Goal: Transaction & Acquisition: Purchase product/service

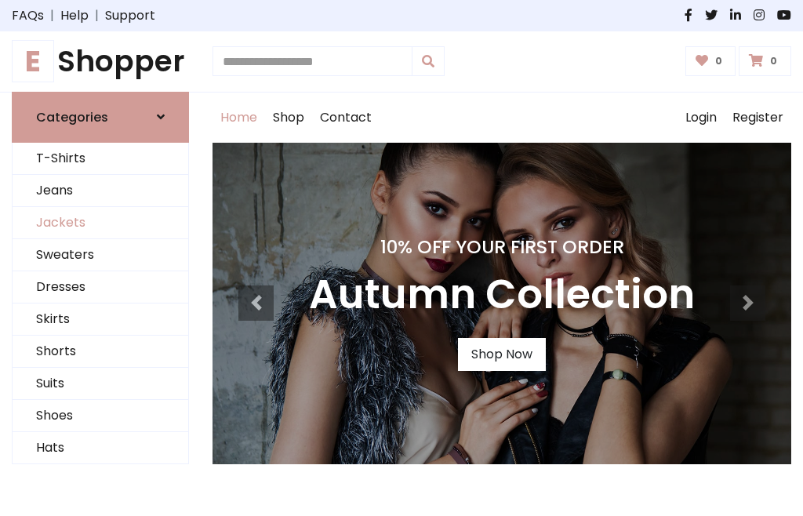
click at [100, 223] on link "Jackets" at bounding box center [101, 223] width 176 height 32
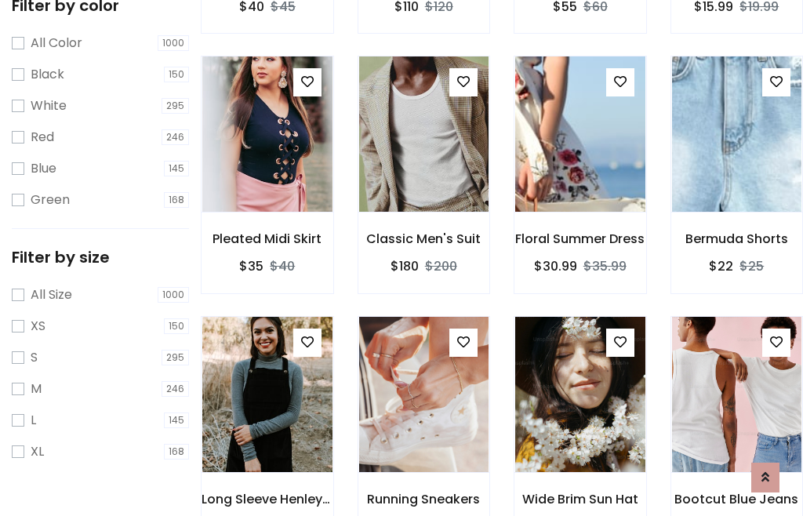
scroll to position [145, 0]
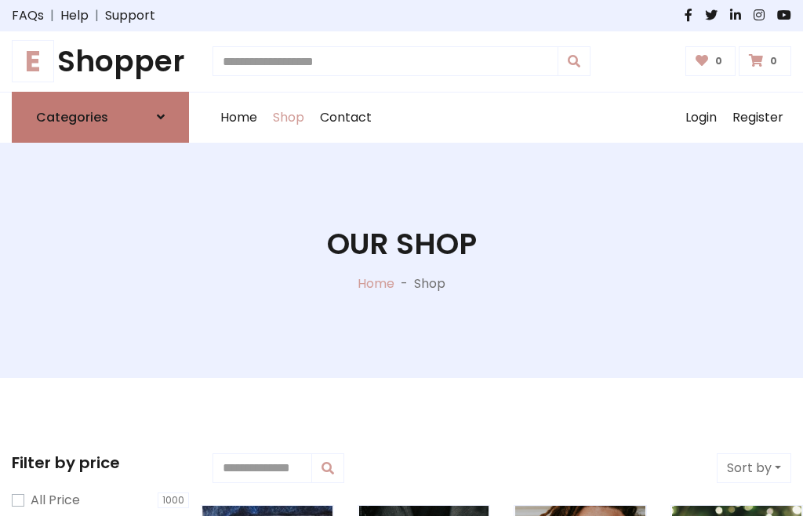
click at [100, 117] on h6 "Categories" at bounding box center [72, 117] width 72 height 15
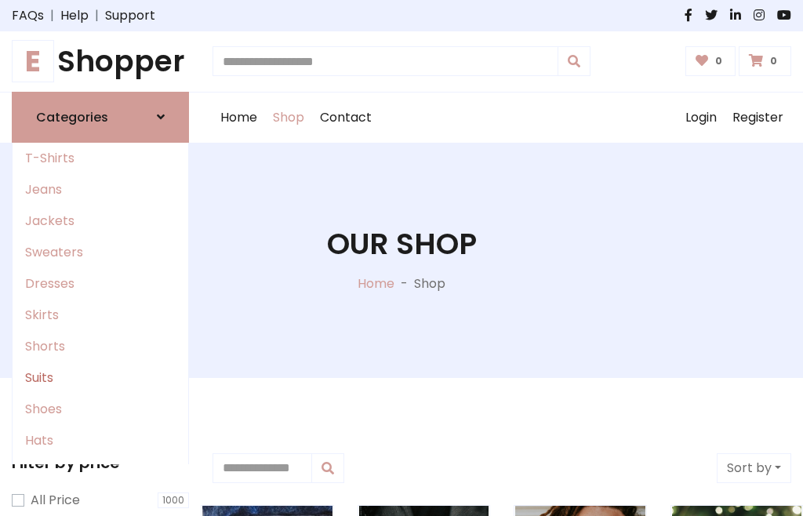
click at [100, 377] on link "Suits" at bounding box center [101, 377] width 176 height 31
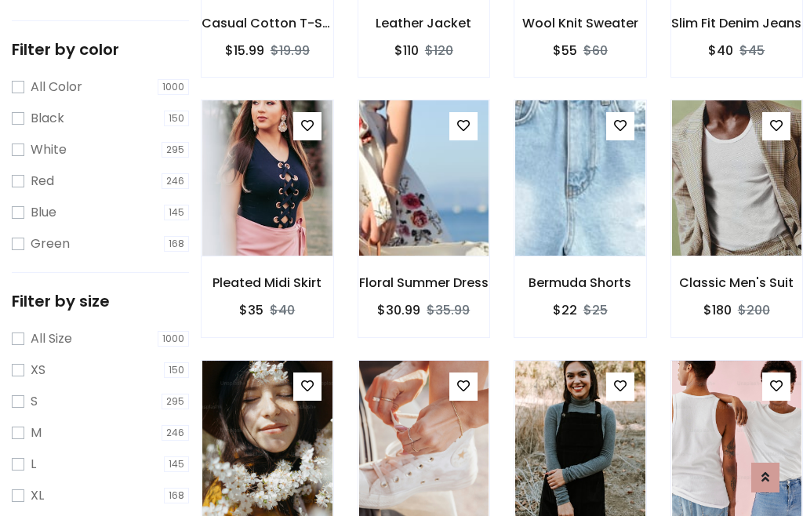
scroll to position [79, 0]
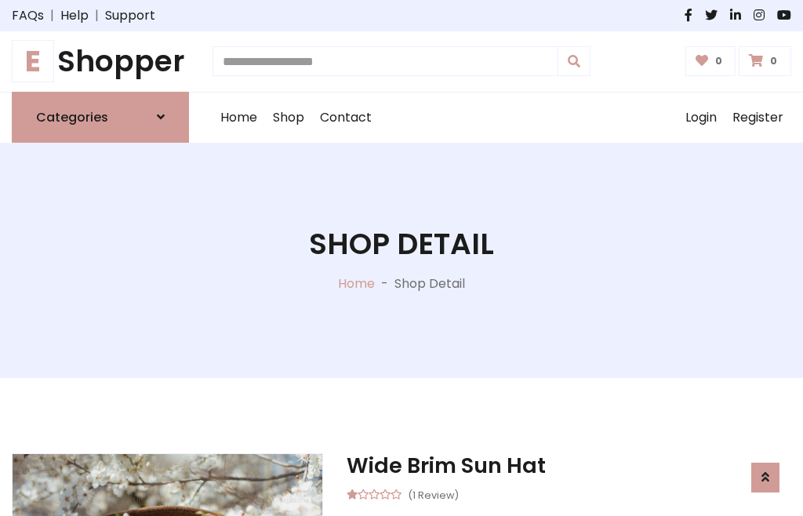
scroll to position [1465, 0]
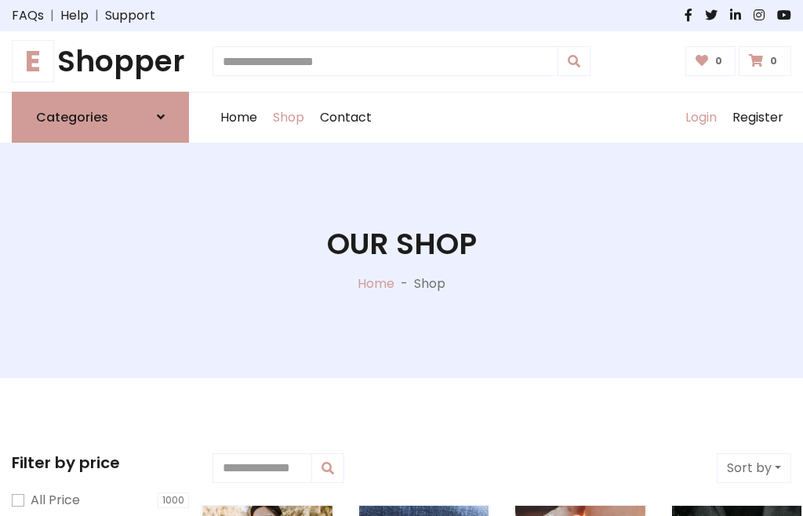
click at [700, 117] on link "Login" at bounding box center [700, 118] width 47 height 50
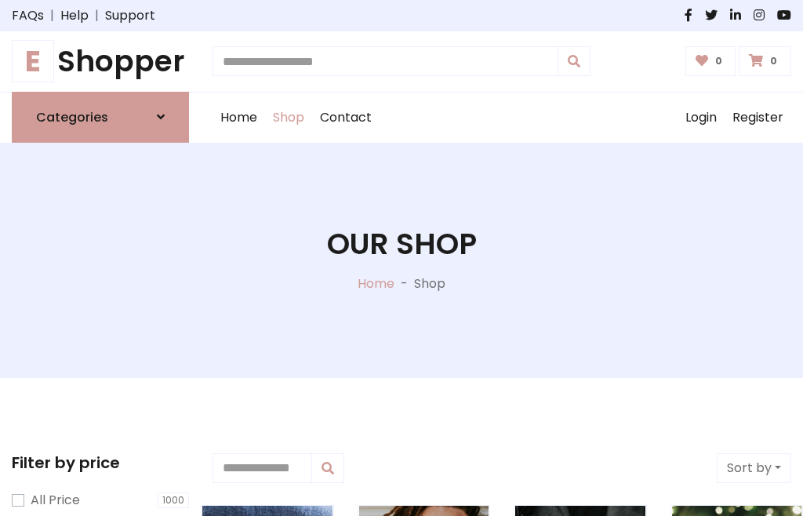
scroll to position [79, 0]
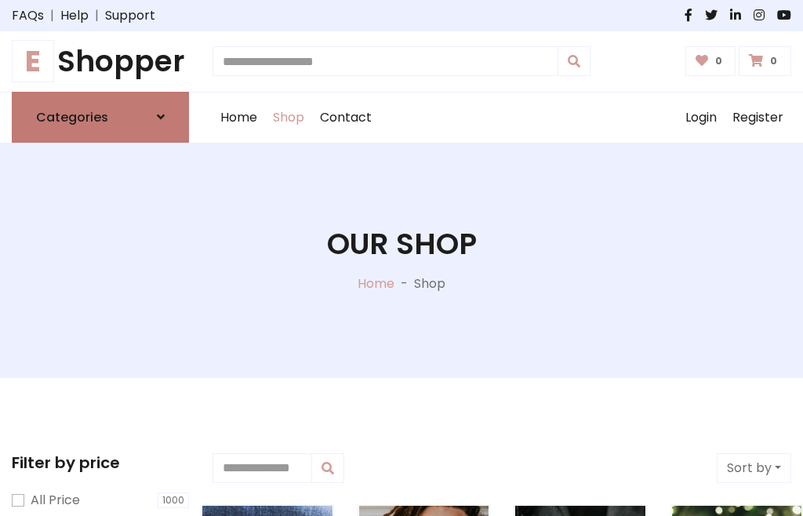
click at [161, 117] on icon at bounding box center [161, 117] width 8 height 13
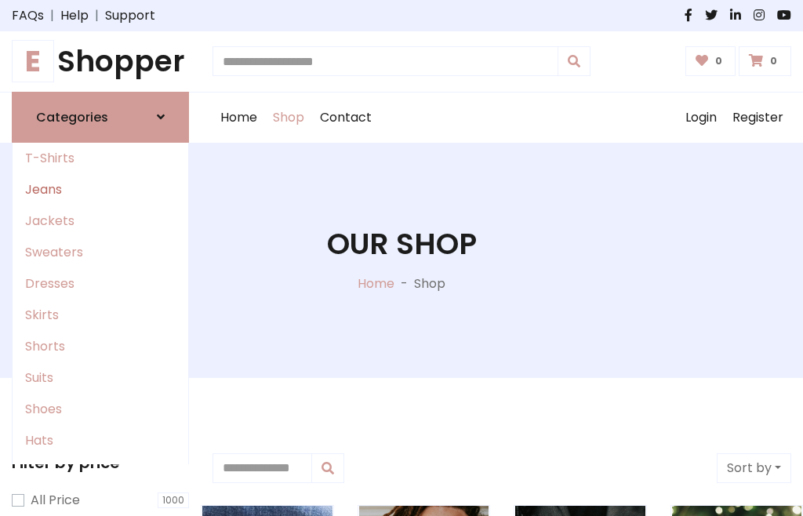
click at [100, 189] on link "Jeans" at bounding box center [101, 189] width 176 height 31
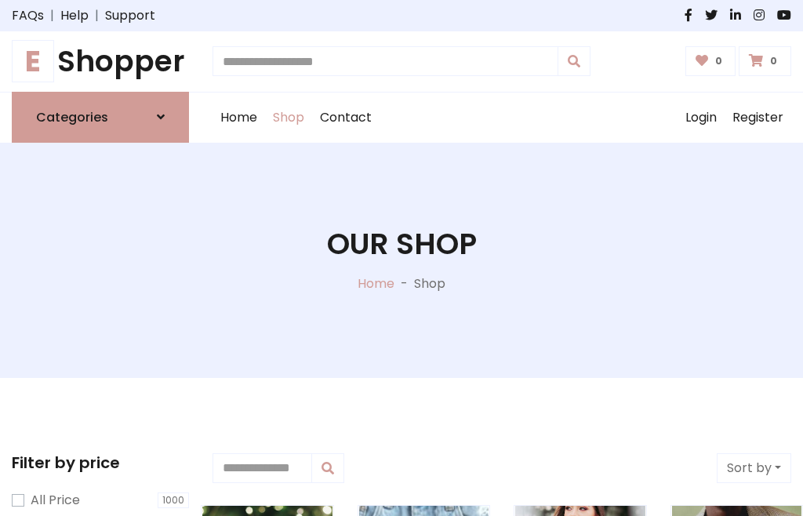
scroll to position [79, 0]
